Goal: Information Seeking & Learning: Learn about a topic

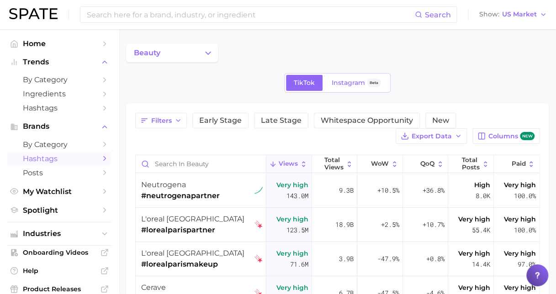
click at [62, 160] on span "Hashtags" at bounding box center [59, 158] width 73 height 9
click at [200, 162] on input "Search in beauty" at bounding box center [201, 163] width 130 height 17
type input "[PERSON_NAME]"
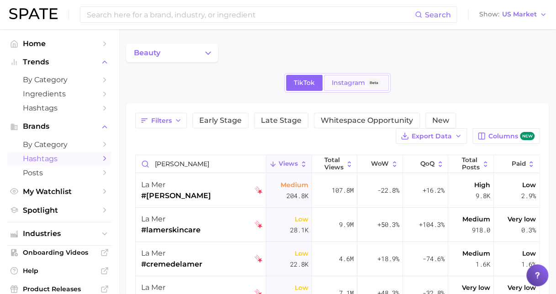
click at [360, 82] on span "Instagram" at bounding box center [348, 83] width 33 height 8
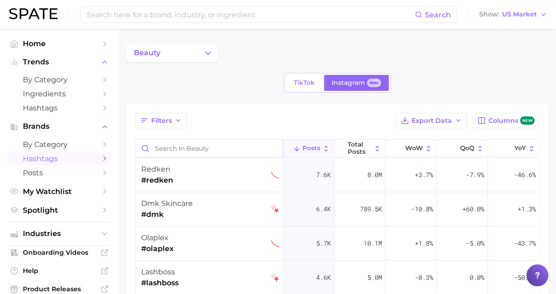
click at [192, 145] on input "Search in beauty" at bounding box center [209, 148] width 147 height 17
type input "[PERSON_NAME]"
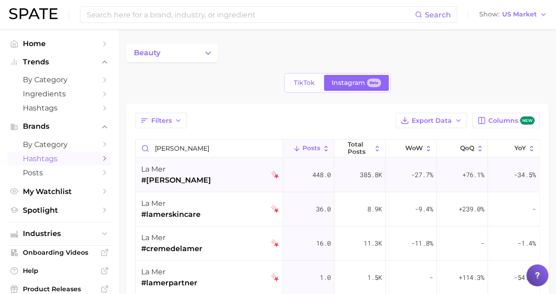
click at [156, 178] on span "#[PERSON_NAME]" at bounding box center [176, 180] width 70 height 11
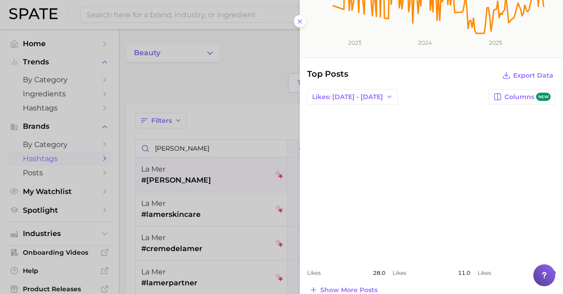
scroll to position [199, 0]
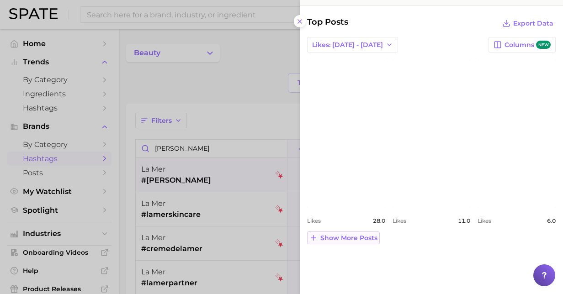
click at [357, 239] on span "Show more posts" at bounding box center [348, 238] width 57 height 8
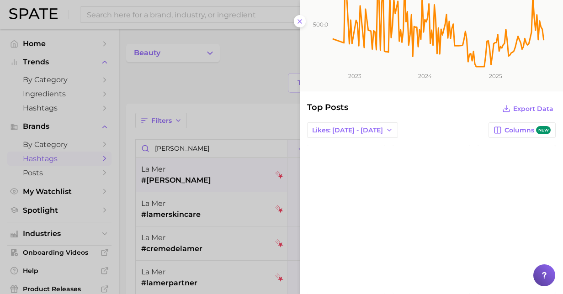
scroll to position [116, 0]
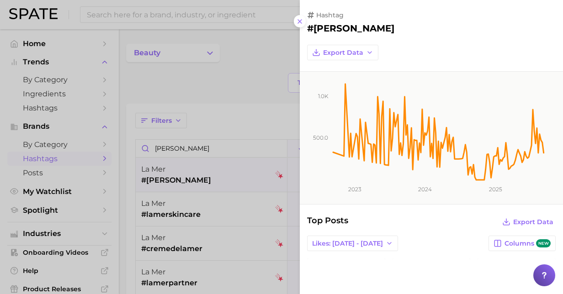
scroll to position [1, 0]
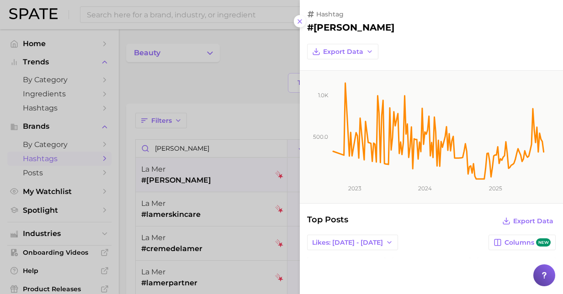
click at [209, 81] on div at bounding box center [281, 147] width 563 height 294
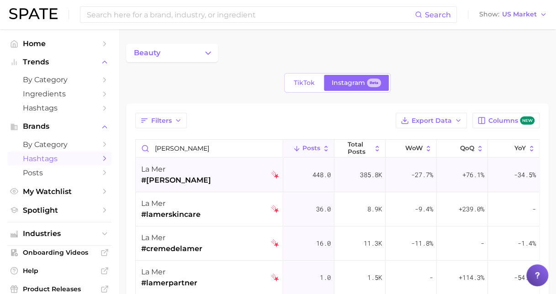
click at [312, 174] on span "448.0" at bounding box center [321, 174] width 18 height 11
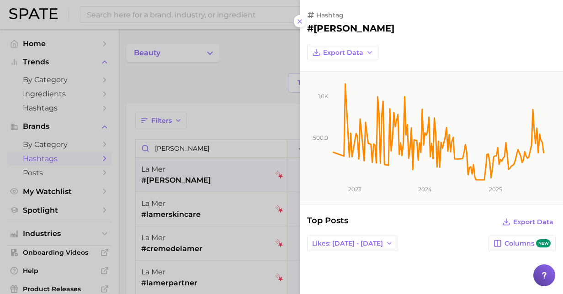
click at [299, 173] on div at bounding box center [281, 147] width 563 height 294
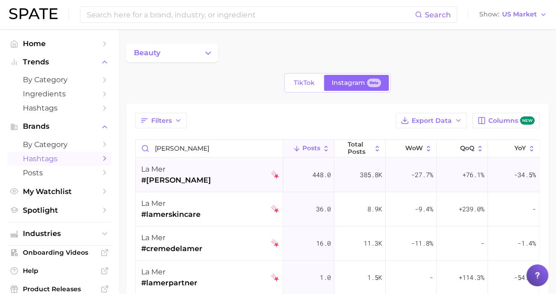
click at [368, 174] on span "385.8k" at bounding box center [371, 174] width 22 height 11
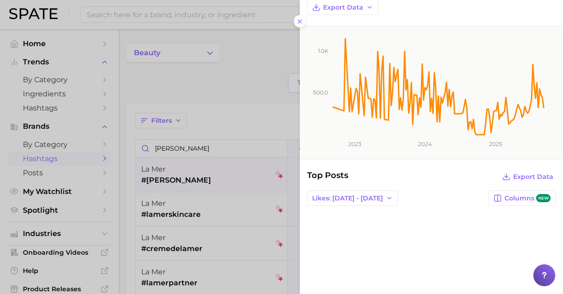
scroll to position [0, 0]
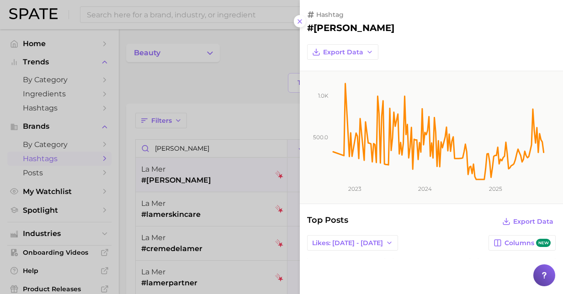
click at [280, 50] on div at bounding box center [281, 147] width 563 height 294
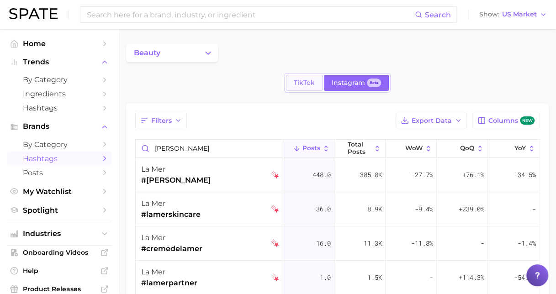
click at [307, 82] on span "TikTok" at bounding box center [304, 83] width 21 height 8
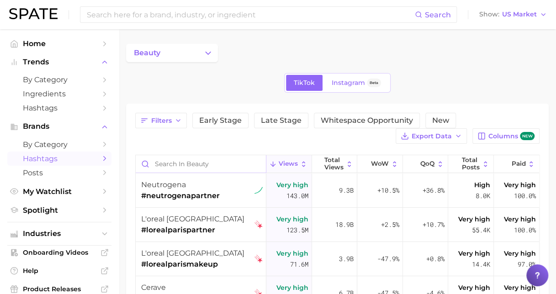
click at [191, 159] on input "Search in beauty" at bounding box center [201, 163] width 130 height 17
type input "[PERSON_NAME]"
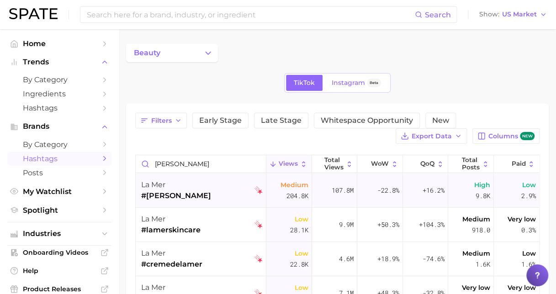
click at [335, 189] on span "107.8m" at bounding box center [343, 190] width 22 height 11
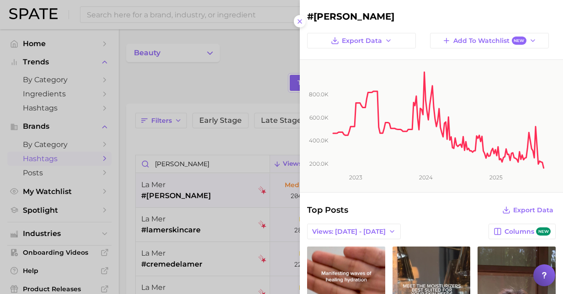
click at [217, 100] on div at bounding box center [281, 147] width 563 height 294
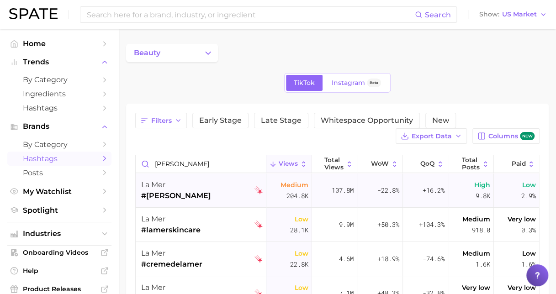
click at [289, 194] on span "204.8k" at bounding box center [297, 195] width 22 height 11
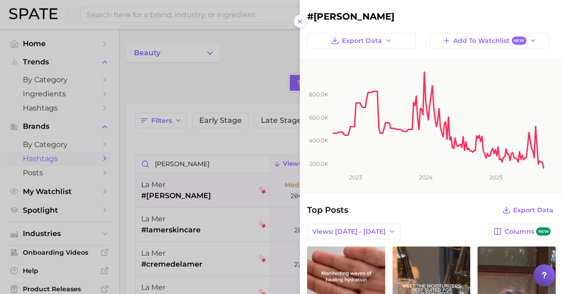
click at [290, 180] on div at bounding box center [281, 147] width 563 height 294
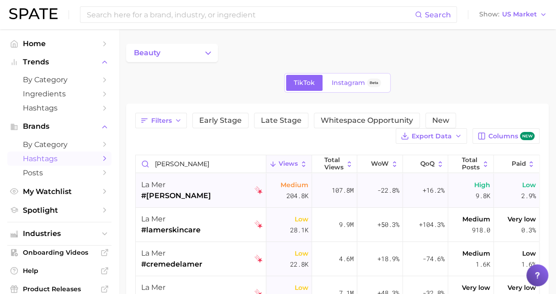
click at [338, 190] on span "107.8m" at bounding box center [343, 190] width 22 height 11
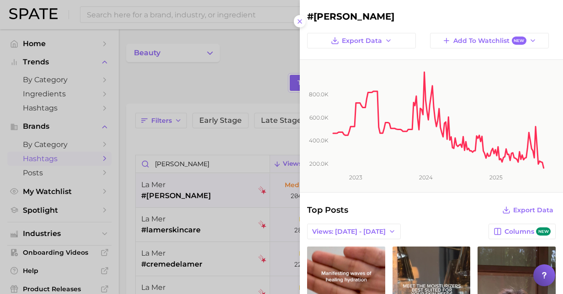
click at [284, 188] on div at bounding box center [281, 147] width 563 height 294
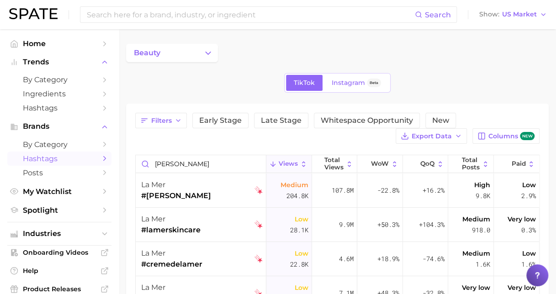
click at [344, 74] on div "TikTok Instagram Beta" at bounding box center [337, 83] width 106 height 20
click at [342, 86] on span "Instagram" at bounding box center [348, 83] width 33 height 8
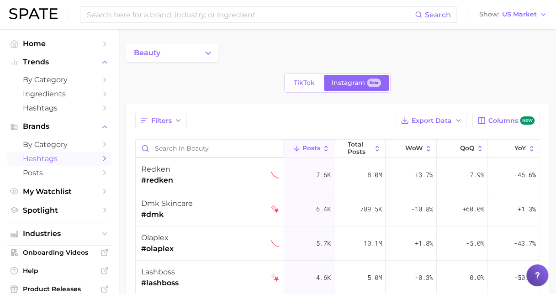
click at [208, 153] on input "Search in beauty" at bounding box center [209, 148] width 147 height 17
type input "[PERSON_NAME]"
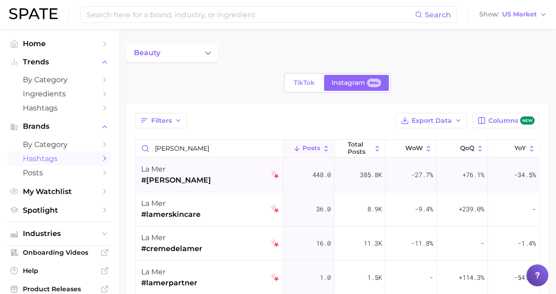
click at [317, 175] on span "448.0" at bounding box center [321, 174] width 18 height 11
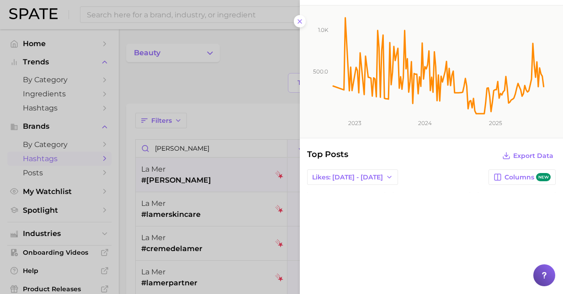
scroll to position [67, 0]
click at [373, 181] on button "Likes: [DATE] - [DATE]" at bounding box center [352, 177] width 91 height 16
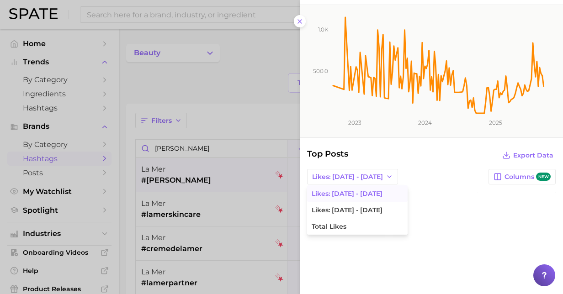
click at [418, 152] on div "Top Posts Export Data" at bounding box center [431, 155] width 248 height 13
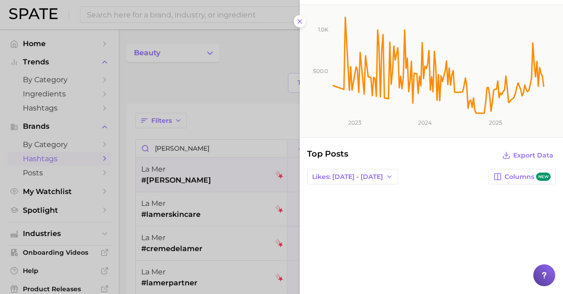
click at [254, 187] on div at bounding box center [281, 147] width 563 height 294
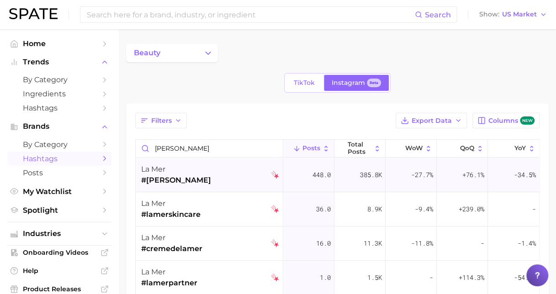
click at [313, 171] on span "448.0" at bounding box center [321, 174] width 18 height 11
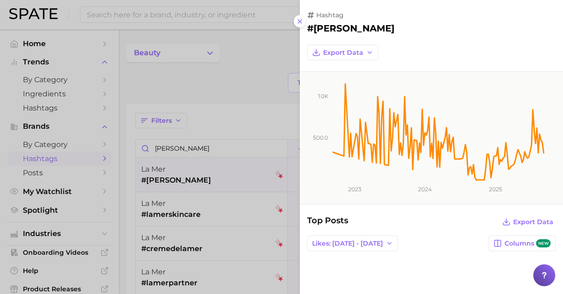
click at [263, 87] on div at bounding box center [281, 147] width 563 height 294
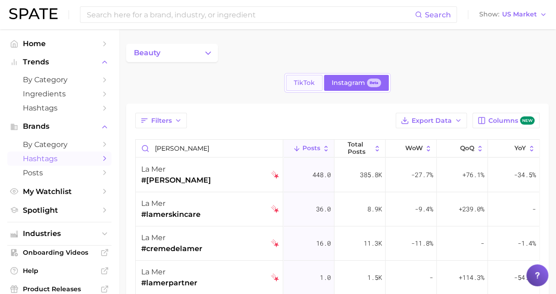
click at [300, 84] on span "TikTok" at bounding box center [304, 83] width 21 height 8
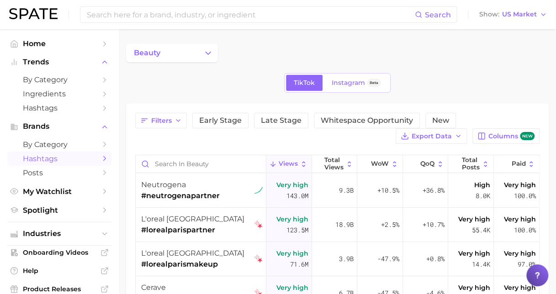
click at [179, 151] on div "Filters Early Stage Late Stage Whitespace Opportunity New Export Data Columns n…" at bounding box center [337, 281] width 404 height 336
click at [181, 157] on input "Search in beauty" at bounding box center [201, 163] width 130 height 17
type input "[PERSON_NAME]"
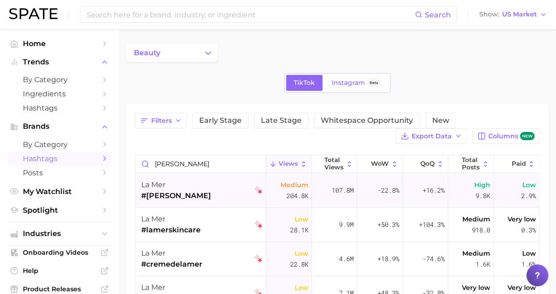
click at [286, 194] on span "204.8k" at bounding box center [297, 195] width 22 height 11
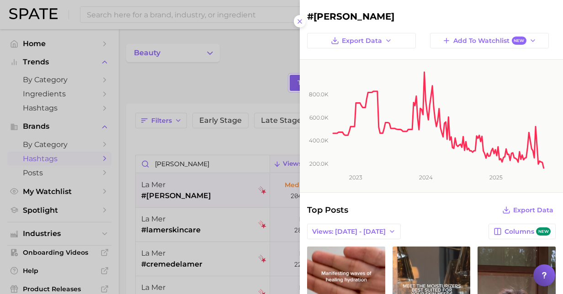
click at [285, 194] on div at bounding box center [281, 147] width 563 height 294
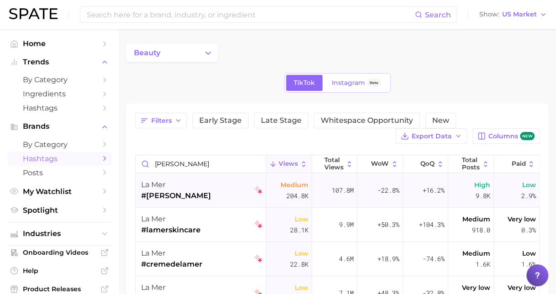
click at [325, 185] on div "107.8m" at bounding box center [335, 191] width 46 height 34
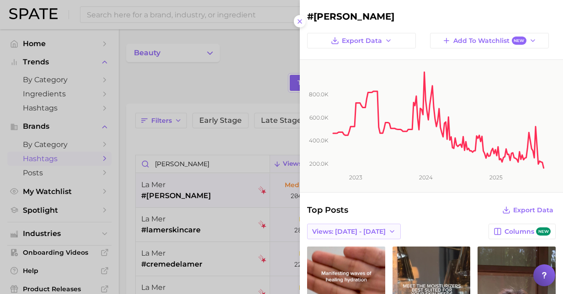
click at [388, 233] on icon "button" at bounding box center [391, 231] width 7 height 7
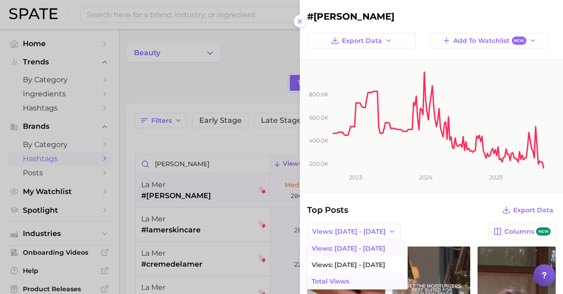
click at [344, 279] on span "Total Views" at bounding box center [330, 282] width 37 height 8
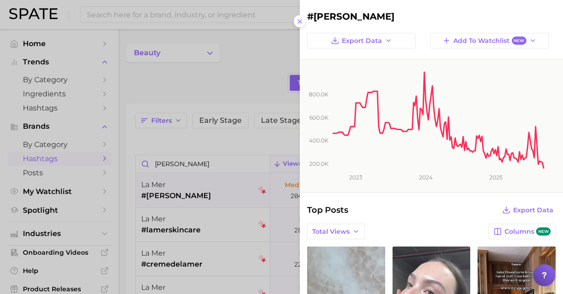
click at [270, 217] on div at bounding box center [281, 147] width 563 height 294
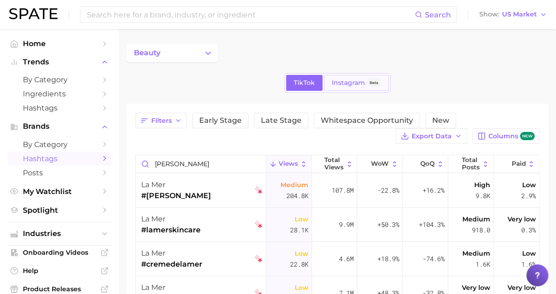
click at [347, 77] on link "Instagram Beta" at bounding box center [356, 83] width 65 height 16
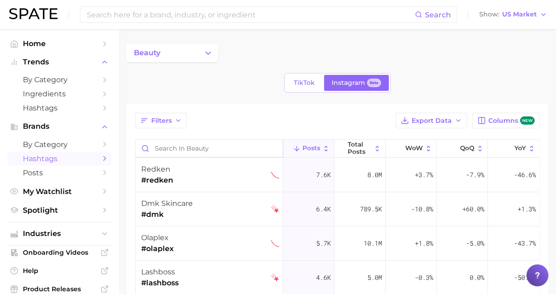
click at [190, 147] on input "Search in beauty" at bounding box center [209, 148] width 147 height 17
type input "[PERSON_NAME]"
